Goal: Check status: Check status

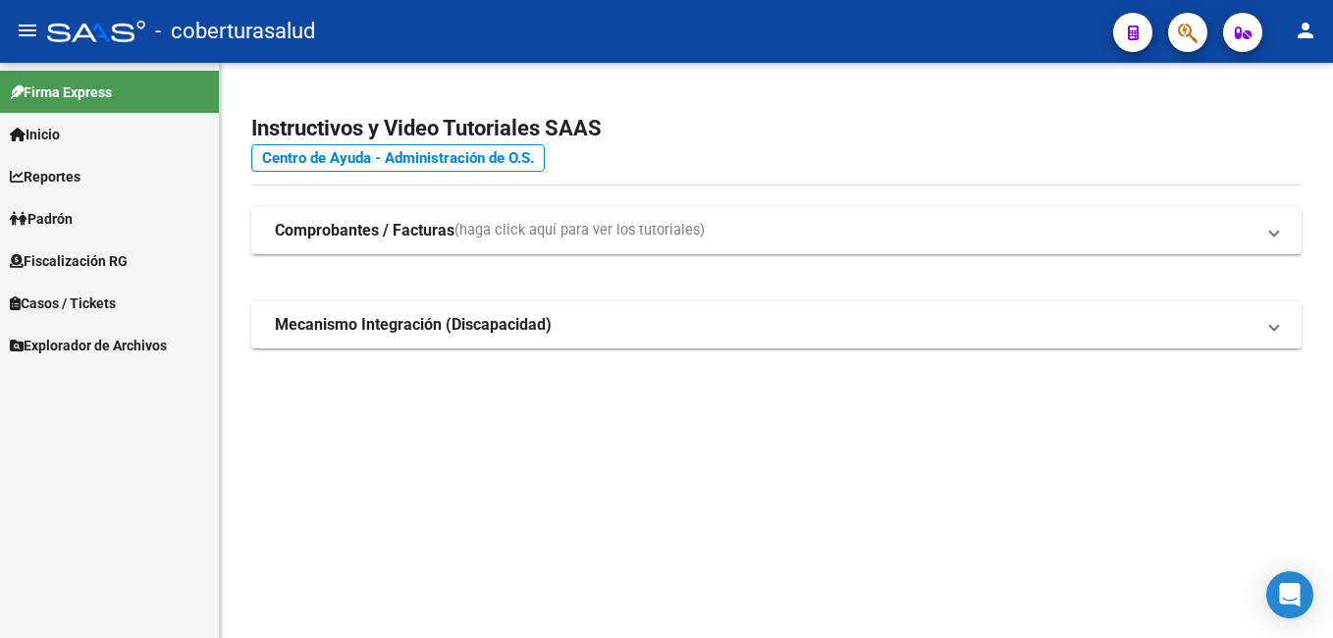
click at [78, 185] on span "Reportes" at bounding box center [45, 177] width 71 height 22
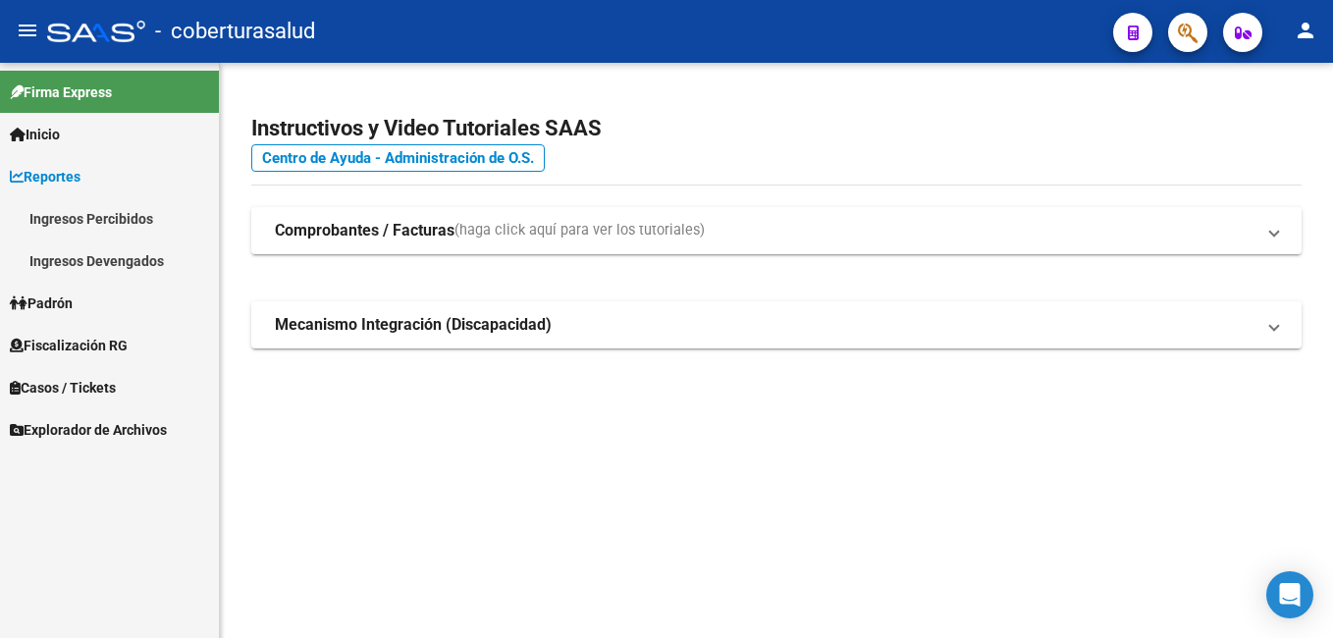
click at [113, 262] on link "Ingresos Devengados" at bounding box center [109, 261] width 219 height 42
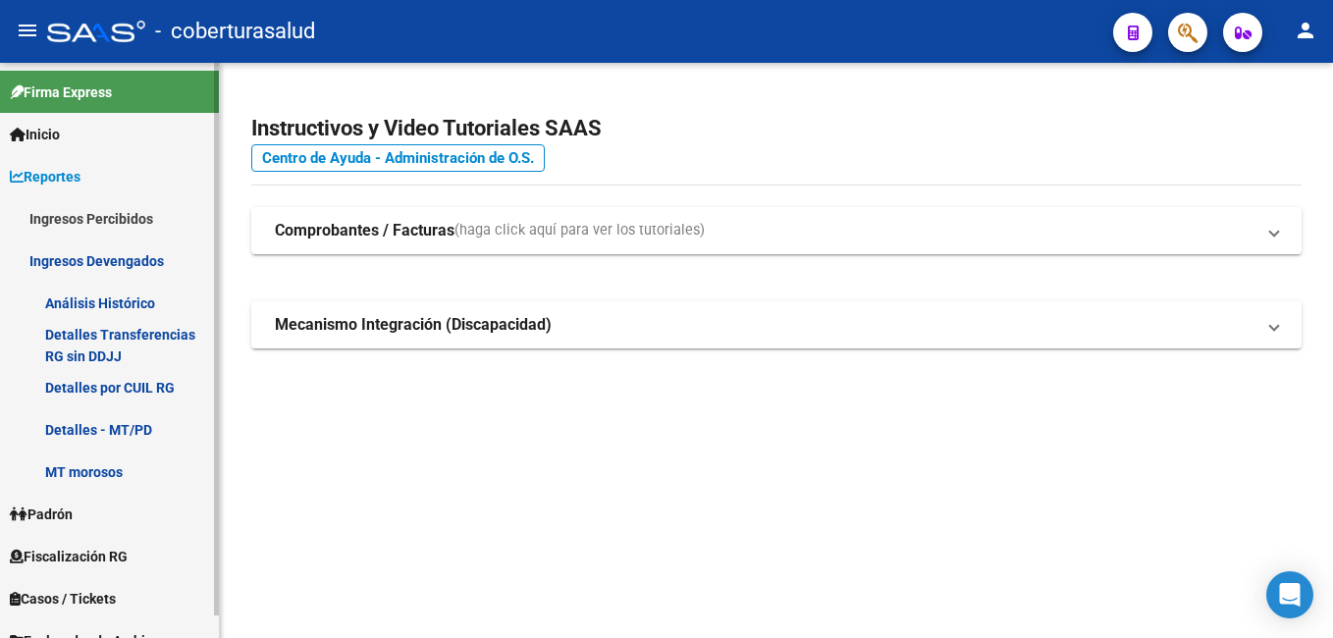
click at [126, 383] on link "Detalles por CUIL RG" at bounding box center [109, 387] width 219 height 42
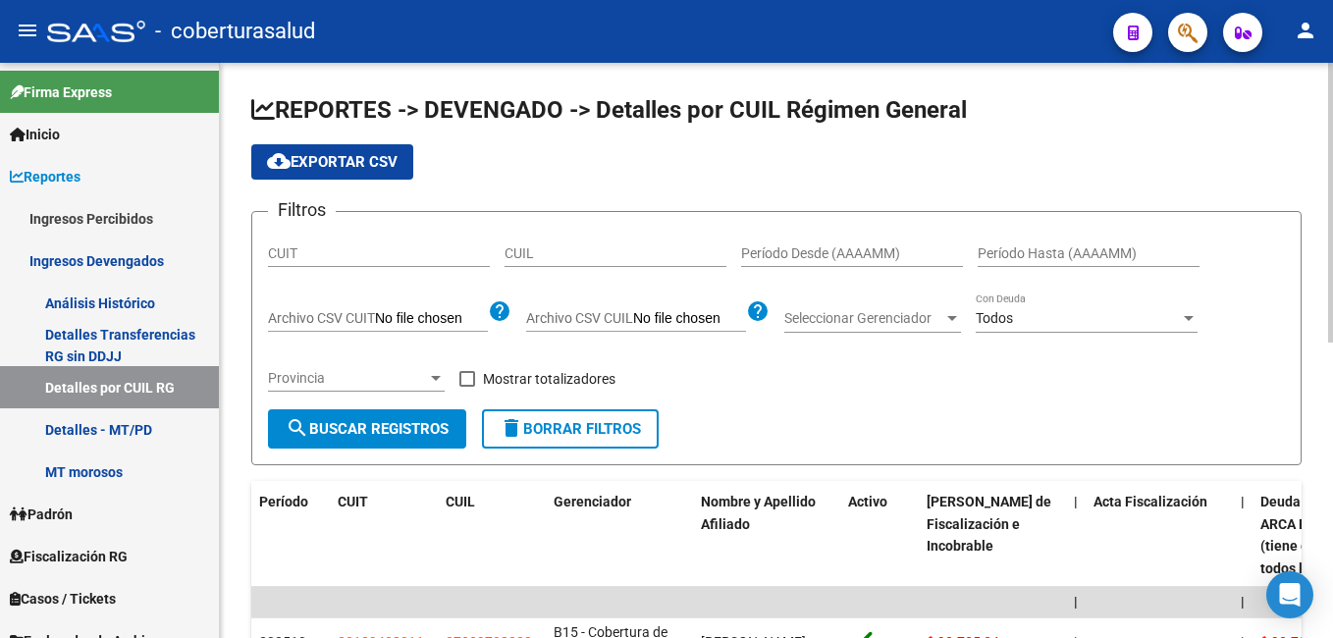
click at [528, 245] on input "CUIL" at bounding box center [616, 253] width 222 height 17
paste input "33-71416769-9"
type input "33-71416769-9"
click at [385, 429] on span "search Buscar Registros" at bounding box center [367, 429] width 163 height 18
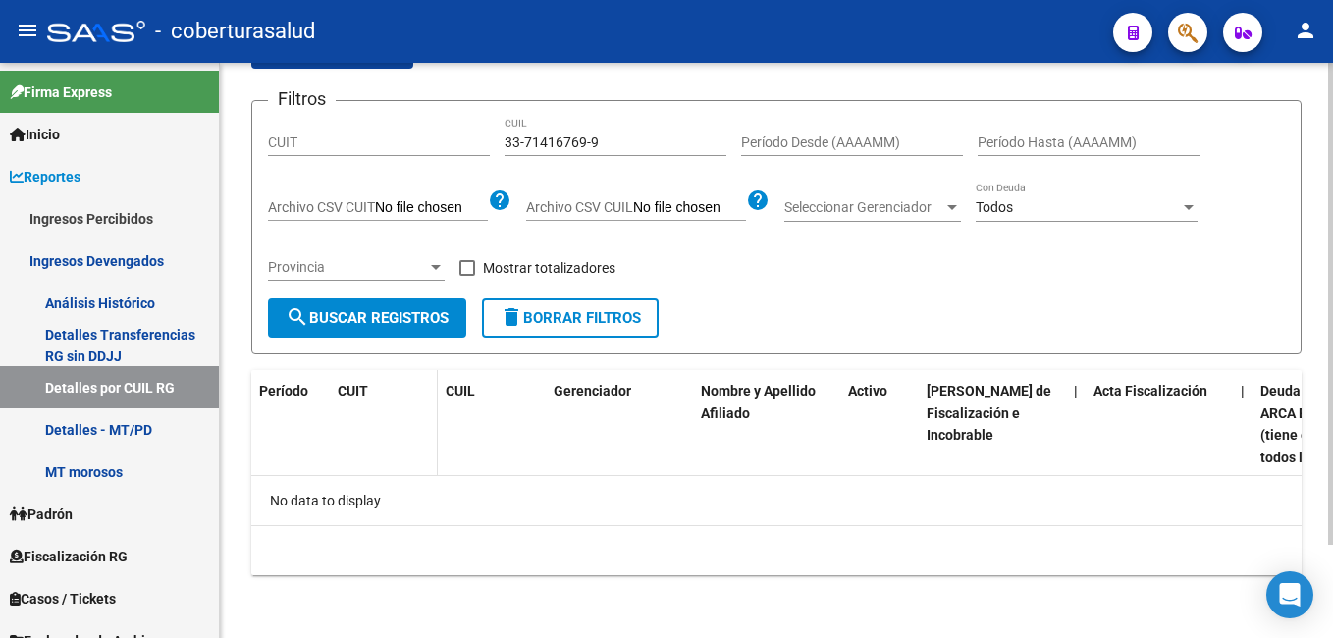
scroll to position [14, 0]
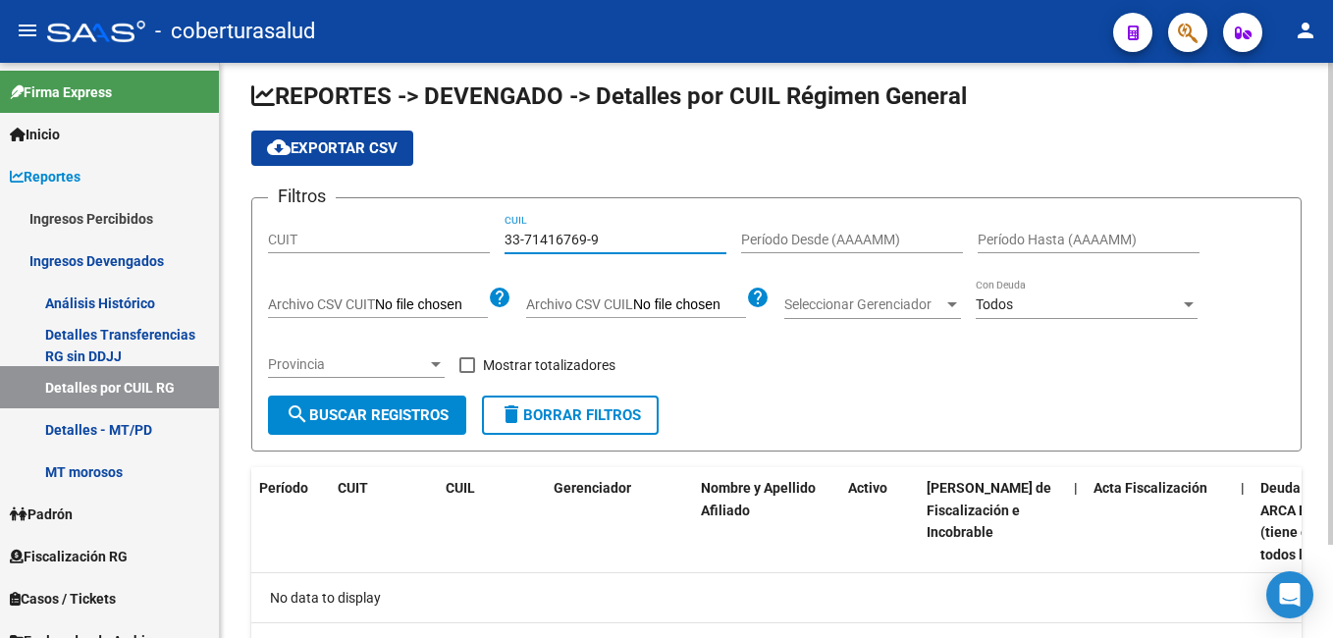
drag, startPoint x: 595, startPoint y: 234, endPoint x: 493, endPoint y: 237, distance: 102.1
click at [493, 237] on div "Filtros CUIT 33-71416769-9 CUIL Período Desde (AAAAMM) Período Hasta (AAAAMM) A…" at bounding box center [776, 305] width 1017 height 182
click at [407, 244] on input "CUIT" at bounding box center [379, 240] width 222 height 17
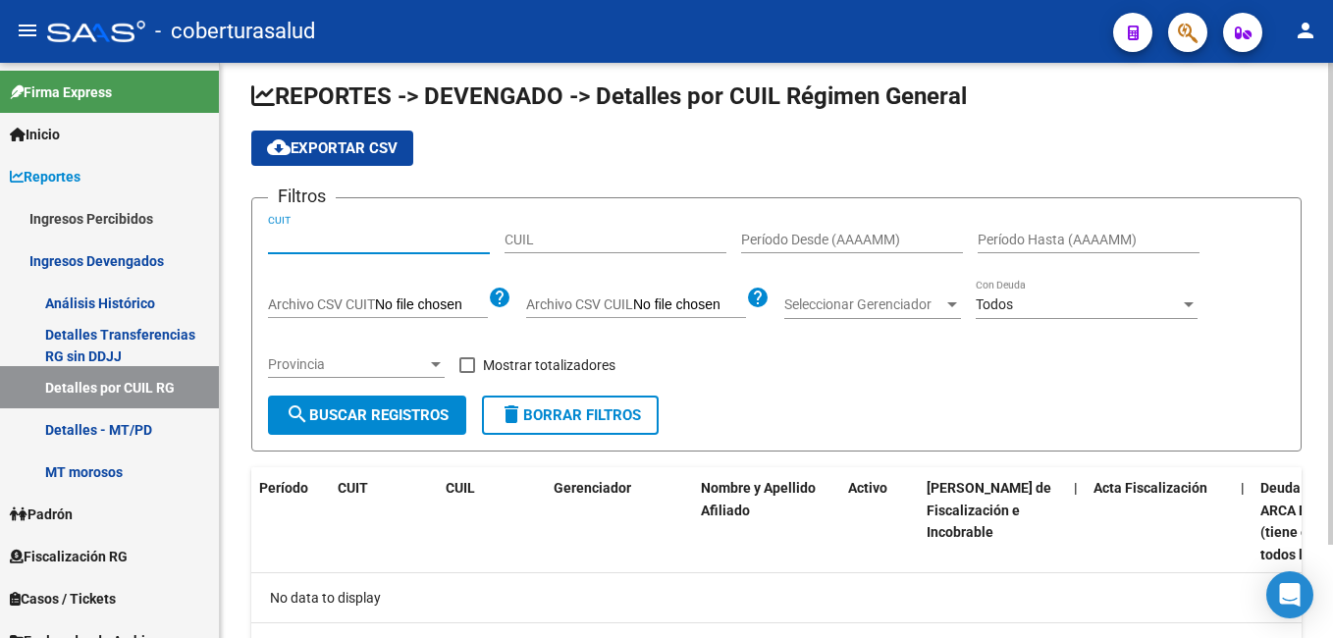
paste input "33-71416769-9"
type input "33-71416769-9"
click at [408, 405] on button "search Buscar Registros" at bounding box center [367, 415] width 198 height 39
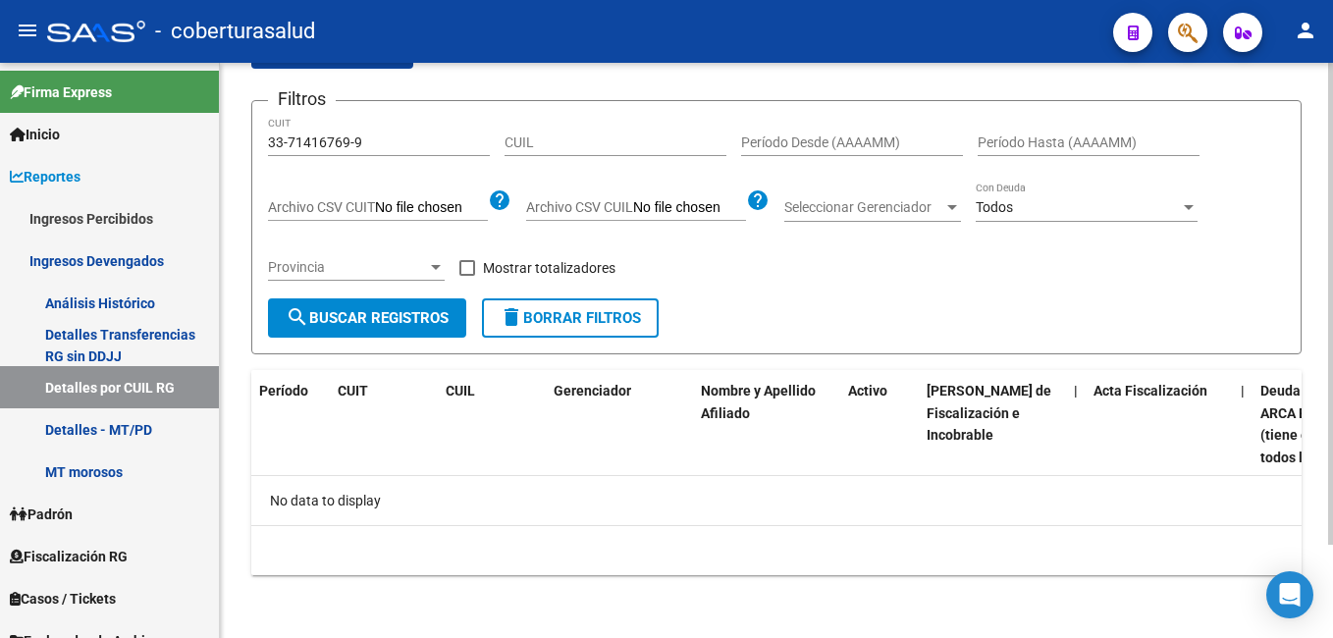
scroll to position [0, 0]
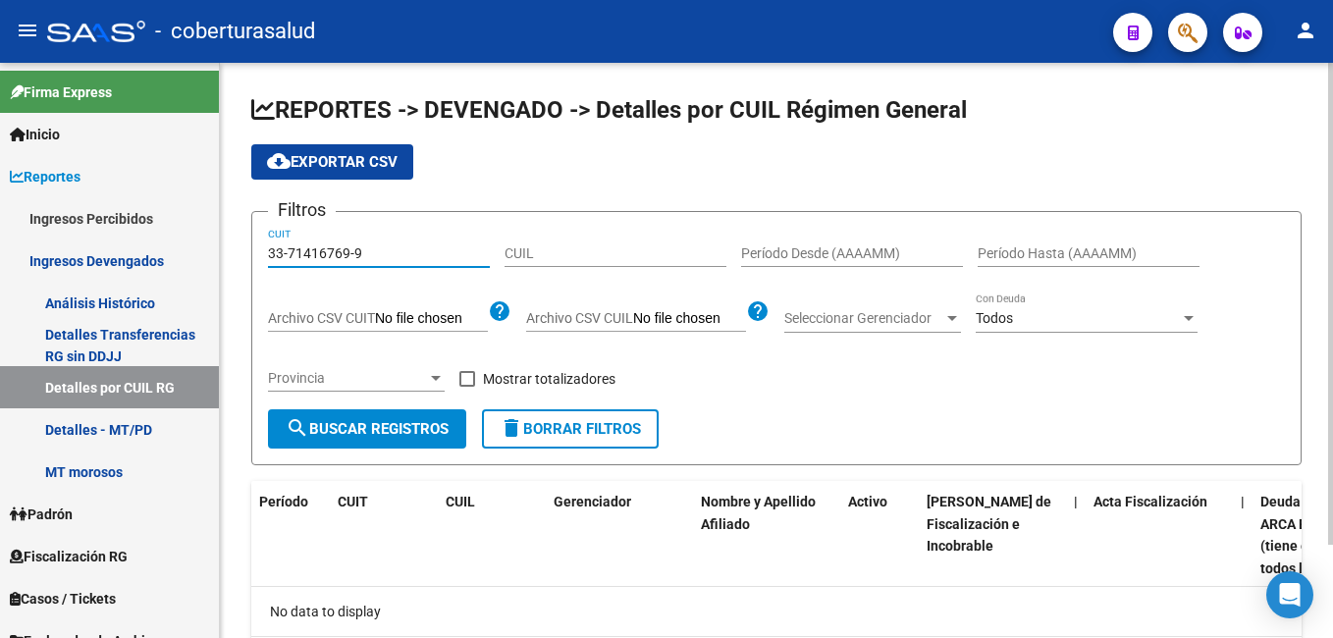
drag, startPoint x: 368, startPoint y: 260, endPoint x: 286, endPoint y: 263, distance: 82.5
click at [286, 263] on div "33-71416769-9 CUIT" at bounding box center [379, 247] width 222 height 39
click at [283, 263] on div "33-71416769-9 CUIT" at bounding box center [379, 247] width 222 height 39
click at [377, 255] on input "33-71416769-9" at bounding box center [379, 253] width 222 height 17
drag, startPoint x: 376, startPoint y: 258, endPoint x: 263, endPoint y: 265, distance: 113.1
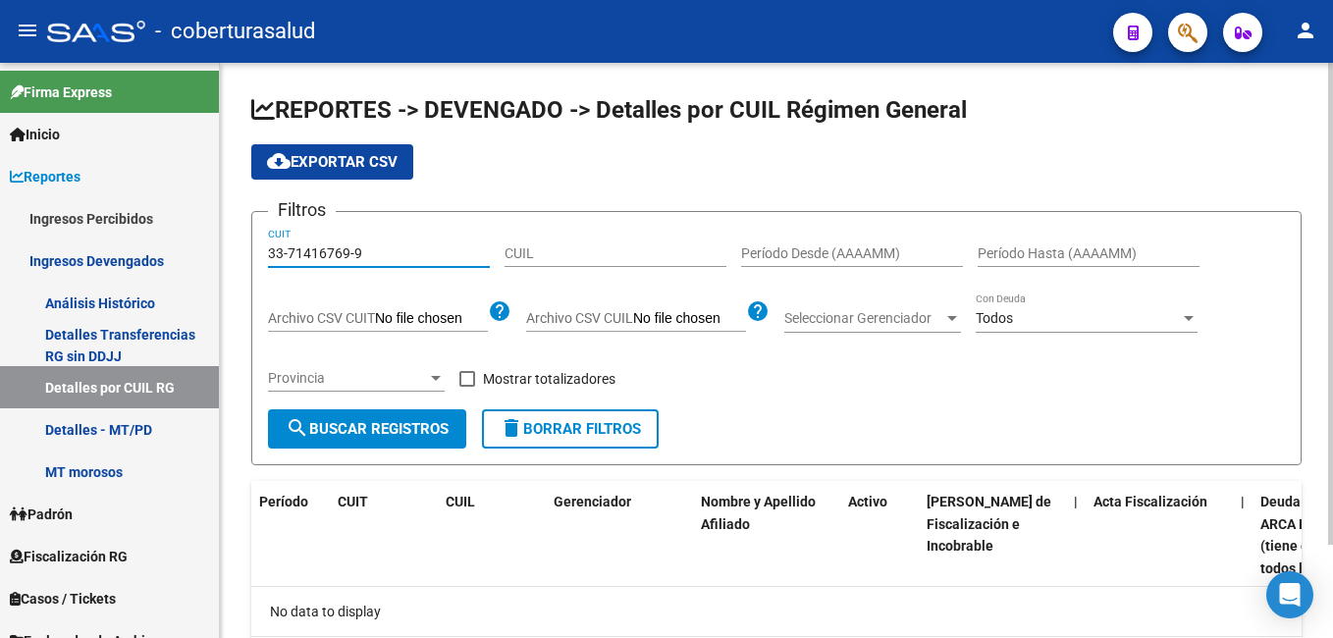
click at [263, 265] on form "Filtros 33-71416769-9 CUIT CUIL Período Desde (AAAAMM) Período Hasta (AAAAMM) A…" at bounding box center [776, 338] width 1050 height 254
click at [556, 254] on input "CUIL" at bounding box center [616, 253] width 222 height 17
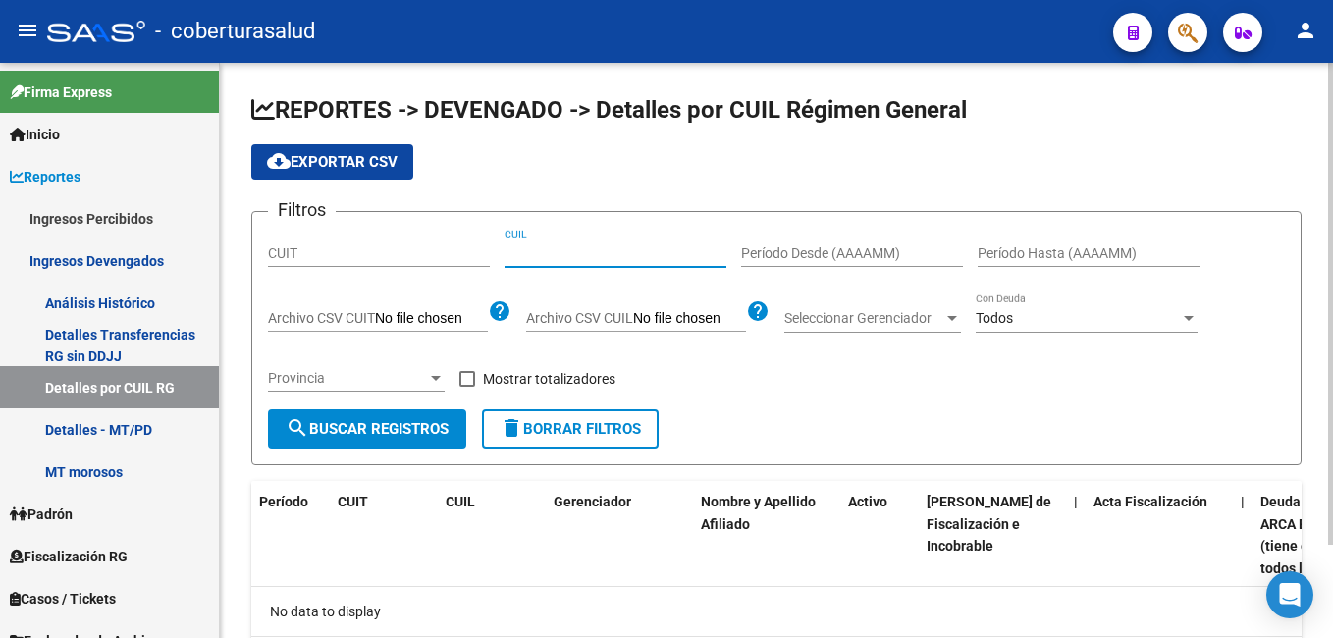
paste input "27-35916099-8"
type input "27-35916099-8"
click at [345, 419] on button "search Buscar Registros" at bounding box center [367, 428] width 198 height 39
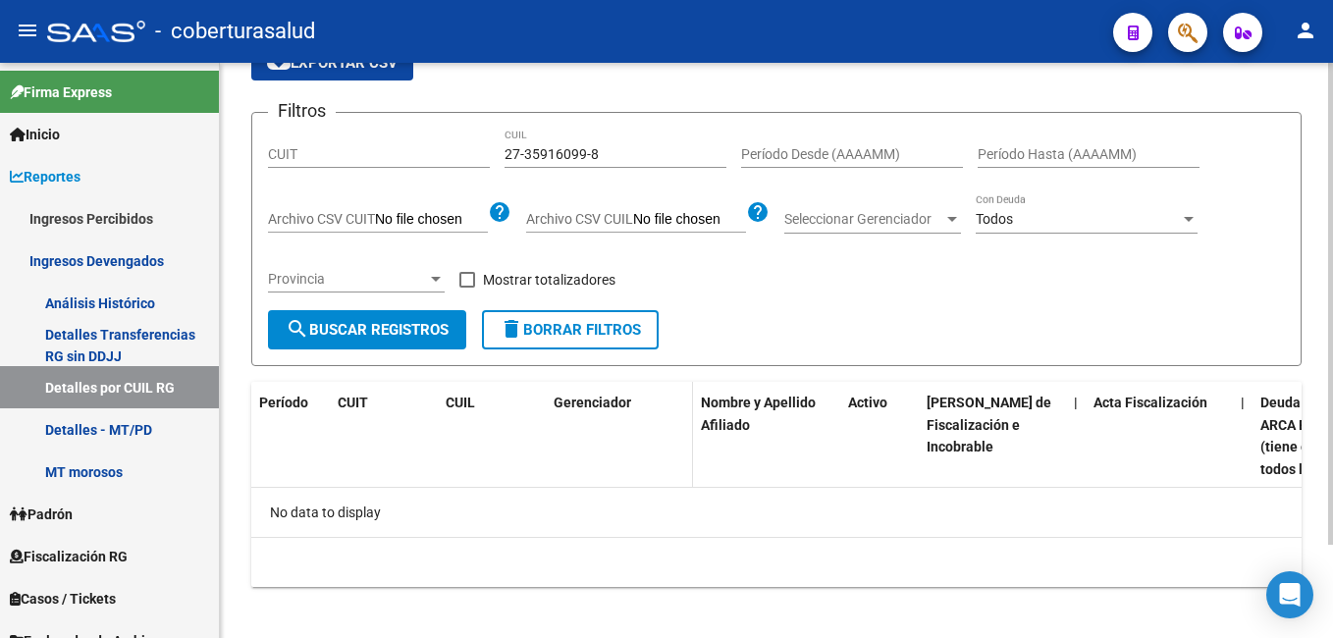
scroll to position [112, 0]
